Goal: Check status: Check status

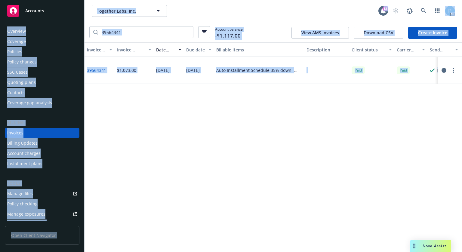
click at [49, 13] on div "Accounts" at bounding box center [42, 11] width 70 height 12
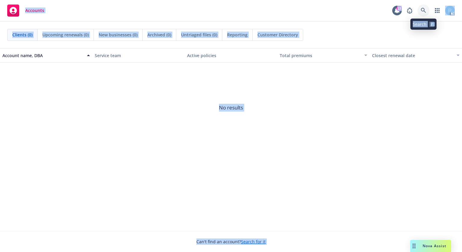
click at [424, 7] on link at bounding box center [424, 11] width 12 height 12
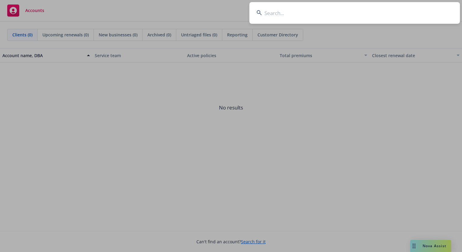
type input "CPO 0181404 - 11"
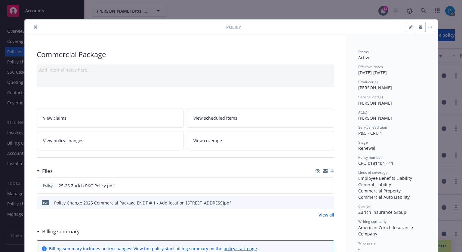
click at [34, 26] on icon "close" at bounding box center [36, 27] width 4 height 4
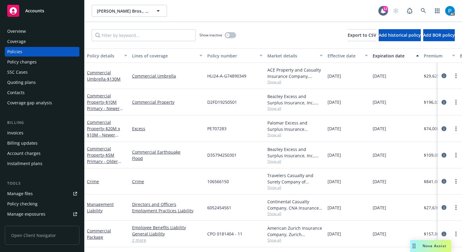
click at [38, 131] on div "Invoices" at bounding box center [42, 133] width 70 height 10
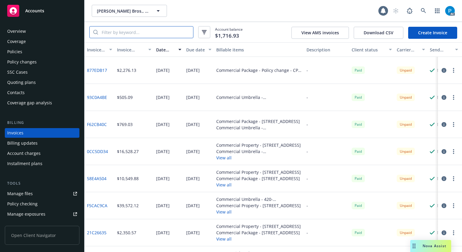
click at [143, 30] on input "search" at bounding box center [145, 31] width 95 height 11
paste input "CPO 0181404 - 11"
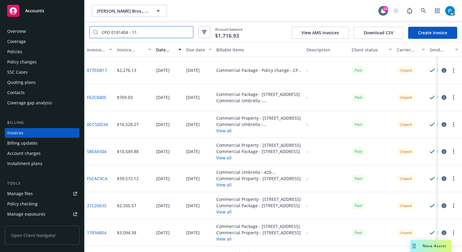
type input "CPO 0181404 - 11"
click at [49, 7] on div "Accounts" at bounding box center [42, 11] width 70 height 12
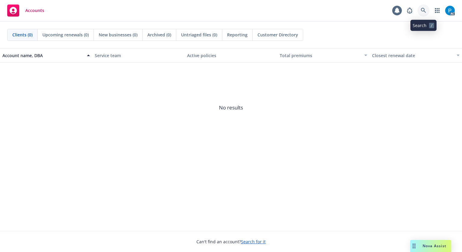
click at [423, 7] on link at bounding box center [424, 11] width 12 height 12
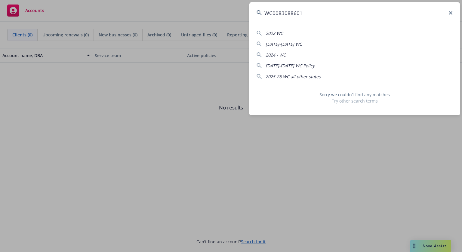
click at [276, 13] on input "WC0083088601" at bounding box center [355, 13] width 211 height 22
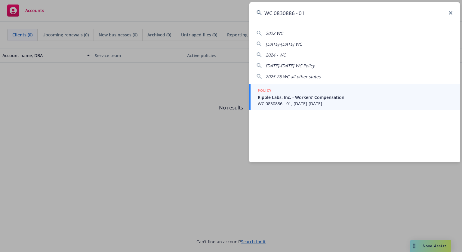
type input "WC 0830886 - 01"
click at [295, 99] on span "Ripple Labs, Inc. - Workers' Compensation" at bounding box center [355, 97] width 195 height 6
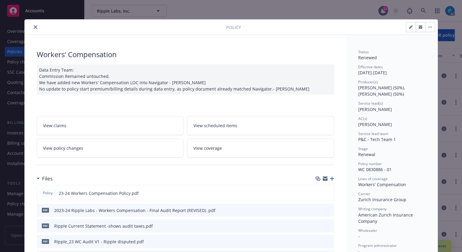
click at [34, 26] on icon "close" at bounding box center [36, 27] width 4 height 4
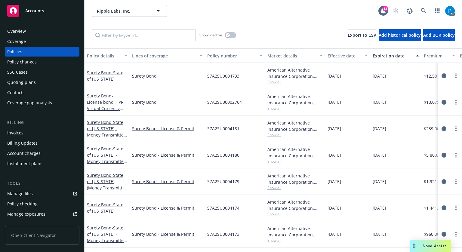
click at [20, 130] on div "Invoices" at bounding box center [15, 133] width 16 height 10
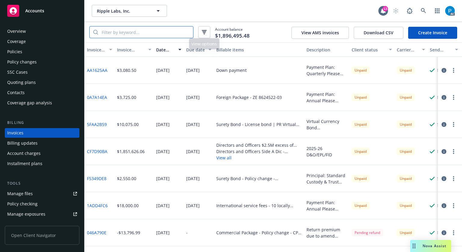
click at [172, 36] on input "search" at bounding box center [145, 31] width 95 height 11
paste input "WC 0830886 - 01"
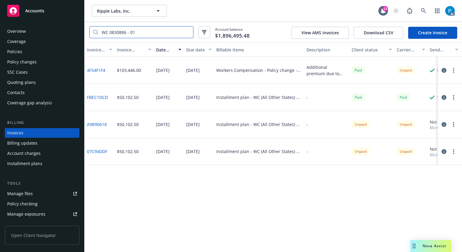
type input "WC 0830886 - 01"
click at [446, 70] on icon "button" at bounding box center [444, 70] width 5 height 5
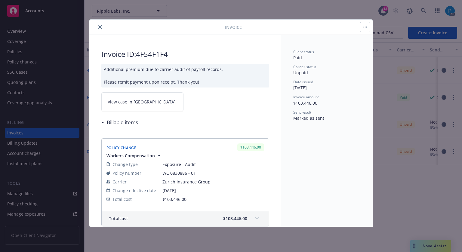
click at [136, 102] on span "View case in [GEOGRAPHIC_DATA]" at bounding box center [142, 102] width 68 height 6
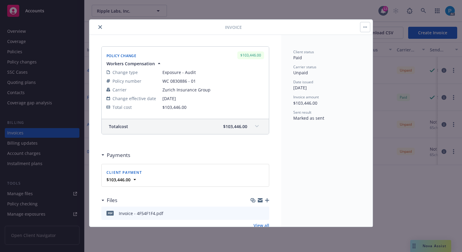
scroll to position [78, 0]
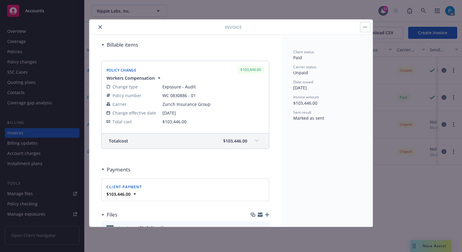
click at [255, 149] on div "Policy Change $103,446.00 Workers Compensation Change type Exposure - Audit Pol…" at bounding box center [185, 104] width 168 height 107
click at [247, 144] on div "Total cost $103,446.00" at bounding box center [185, 141] width 167 height 15
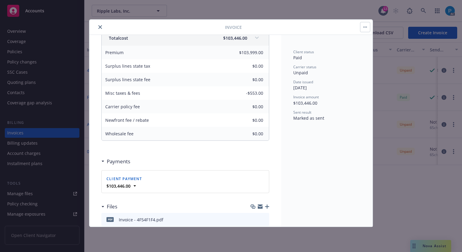
scroll to position [151, 0]
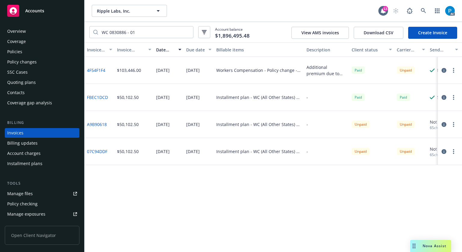
click at [41, 14] on div "Accounts" at bounding box center [42, 11] width 70 height 12
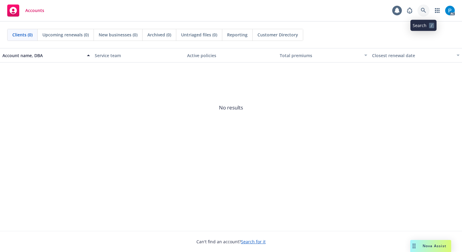
click at [424, 11] on icon at bounding box center [423, 10] width 5 height 5
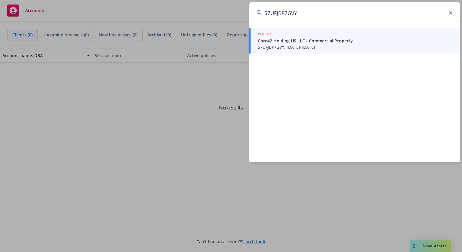
type input "57UFJBP7GVY"
click at [313, 45] on span "57UFJBP7GVY, [DATE]-[DATE]" at bounding box center [355, 47] width 195 height 6
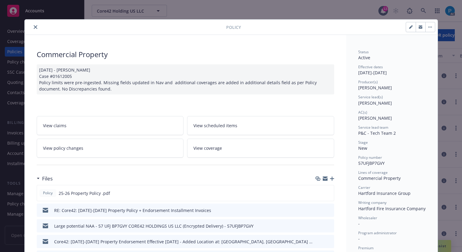
click at [34, 26] on icon "close" at bounding box center [36, 27] width 4 height 4
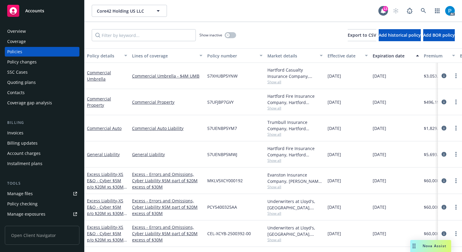
click at [26, 132] on div "Invoices" at bounding box center [42, 133] width 70 height 10
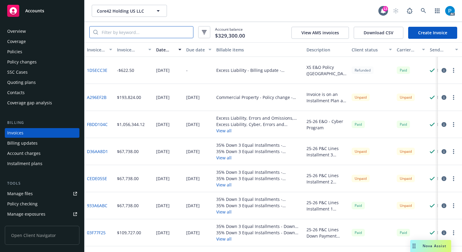
click at [150, 33] on input "search" at bounding box center [145, 31] width 95 height 11
paste input "57UFJBP7GVY"
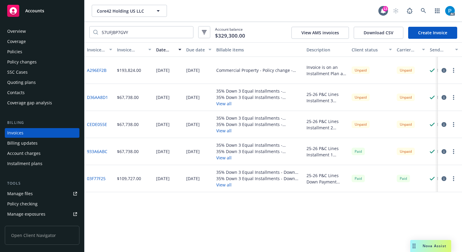
click at [444, 71] on icon "button" at bounding box center [444, 70] width 5 height 5
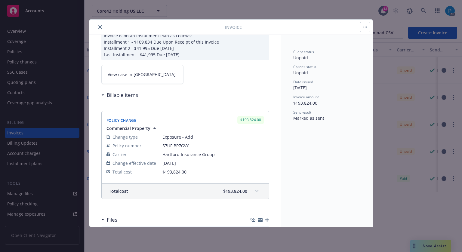
scroll to position [69, 0]
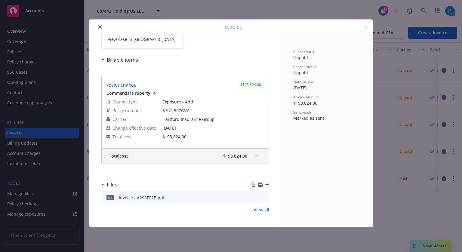
click at [218, 157] on div "Total cost $193,824.00" at bounding box center [178, 156] width 138 height 6
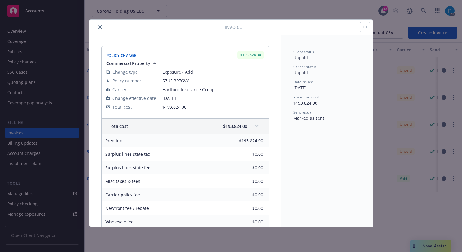
scroll to position [159, 0]
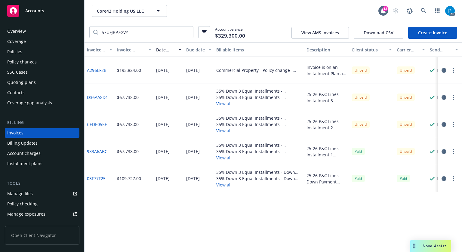
click at [446, 182] on button "button" at bounding box center [444, 178] width 7 height 7
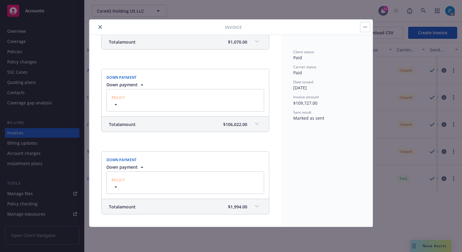
scroll to position [275, 0]
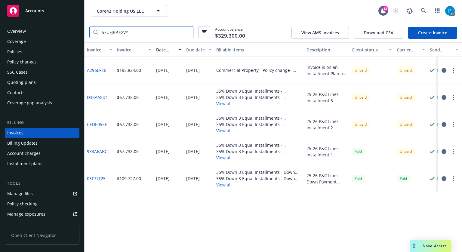
click at [145, 33] on input "57UFJBP7GVY" at bounding box center [145, 31] width 95 height 11
paste input "933A6ABC"
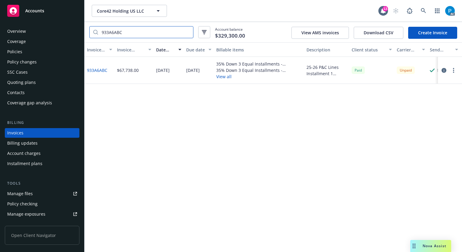
type input "933A6ABC"
click at [443, 68] on icon "button" at bounding box center [444, 70] width 5 height 5
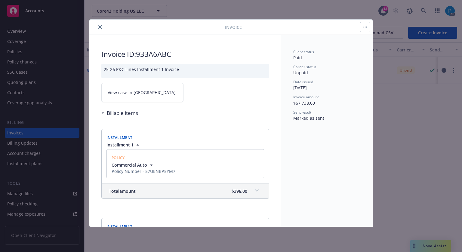
click at [136, 93] on span "View case in [GEOGRAPHIC_DATA]" at bounding box center [142, 92] width 68 height 6
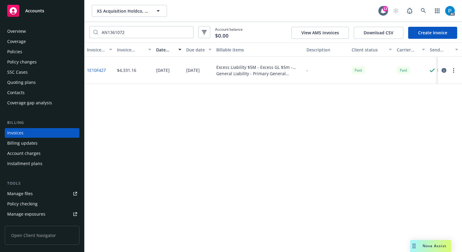
drag, startPoint x: 42, startPoint y: 12, endPoint x: 47, endPoint y: 15, distance: 5.9
click at [43, 12] on span "Accounts" at bounding box center [34, 10] width 19 height 5
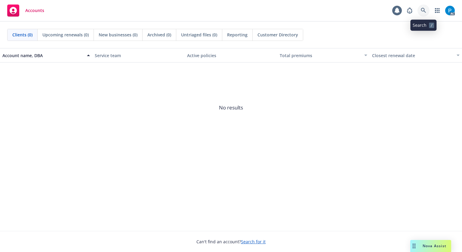
click at [425, 9] on icon at bounding box center [423, 10] width 5 height 5
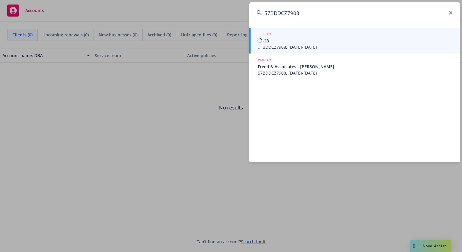
type input "57BDDCZ7908"
click at [278, 43] on span "25-28" at bounding box center [355, 41] width 195 height 6
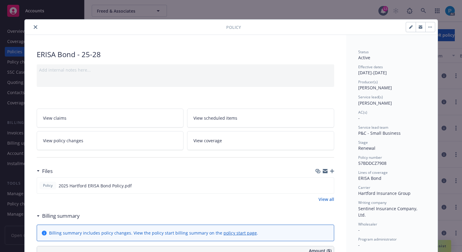
click at [32, 30] on button "close" at bounding box center [35, 26] width 7 height 7
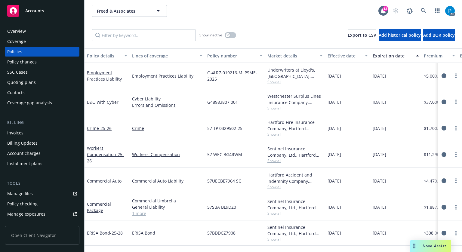
click at [24, 132] on div "Invoices" at bounding box center [42, 133] width 70 height 10
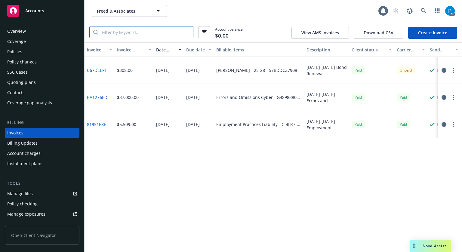
click at [160, 30] on input "search" at bounding box center [145, 31] width 95 height 11
paste input "57BDDCZ7908"
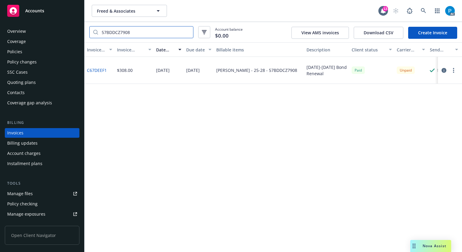
type input "57BDDCZ7908"
click at [443, 71] on icon "button" at bounding box center [444, 70] width 5 height 5
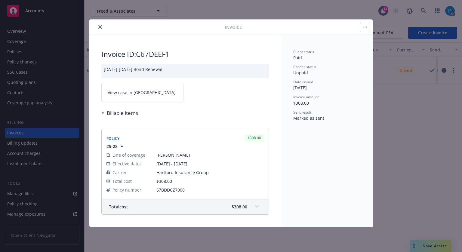
click at [135, 90] on span "View case in [GEOGRAPHIC_DATA]" at bounding box center [142, 92] width 68 height 6
drag, startPoint x: 100, startPoint y: 28, endPoint x: 95, endPoint y: 26, distance: 4.9
click at [100, 28] on icon "close" at bounding box center [100, 27] width 4 height 4
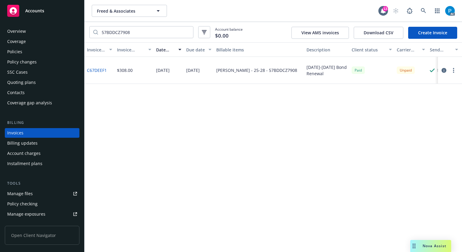
click at [57, 15] on div "Accounts" at bounding box center [42, 11] width 70 height 12
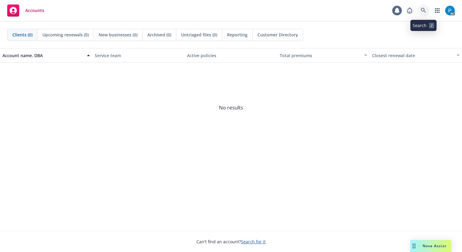
click at [425, 7] on link at bounding box center [424, 11] width 12 height 12
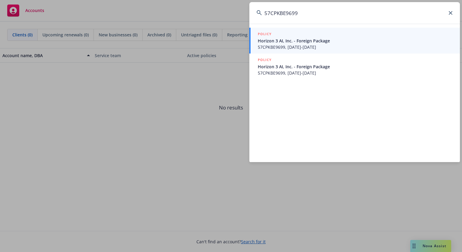
type input "57CPKBE9699"
click at [297, 39] on span "Horizon 3 AI, Inc. - Foreign Package" at bounding box center [355, 41] width 195 height 6
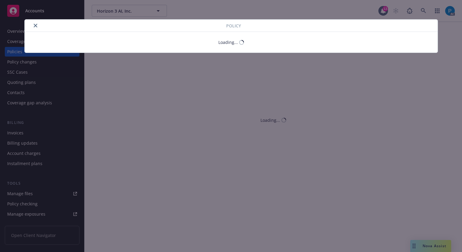
click at [35, 26] on button "close" at bounding box center [35, 25] width 7 height 7
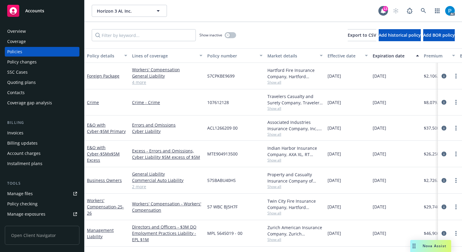
click at [35, 136] on div "Invoices" at bounding box center [42, 133] width 70 height 10
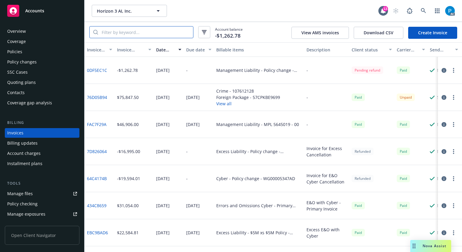
click at [148, 32] on input "search" at bounding box center [145, 31] width 95 height 11
paste input "57CPKBE9699"
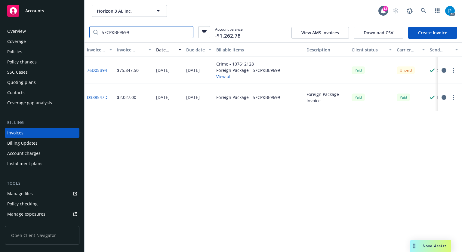
type input "57CPKBE9699"
click at [443, 70] on icon "button" at bounding box center [444, 70] width 5 height 5
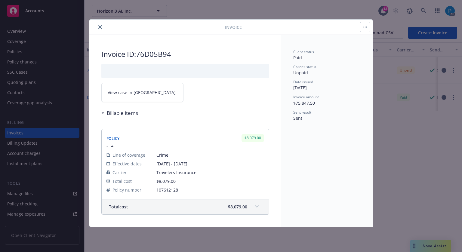
click at [137, 91] on span "View case in [GEOGRAPHIC_DATA]" at bounding box center [142, 92] width 68 height 6
